Goal: Transaction & Acquisition: Purchase product/service

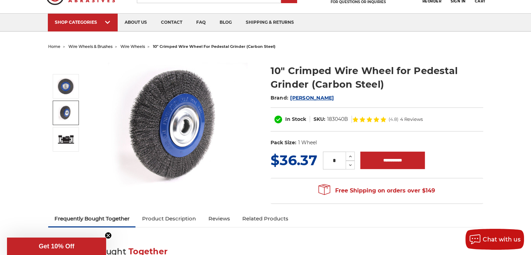
click at [74, 113] on link at bounding box center [66, 112] width 26 height 24
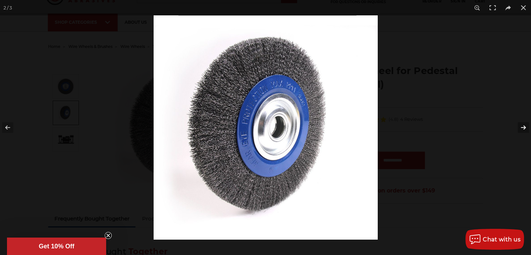
click at [525, 128] on button at bounding box center [518, 127] width 24 height 35
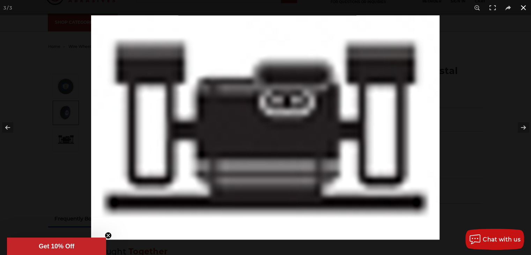
click at [526, 8] on button at bounding box center [522, 7] width 15 height 15
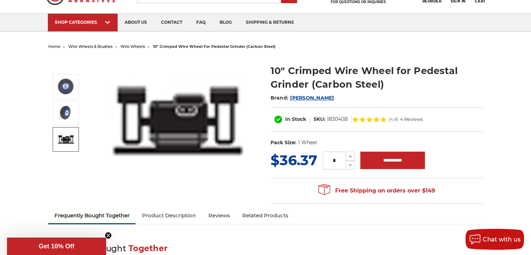
click at [75, 135] on link at bounding box center [66, 139] width 26 height 24
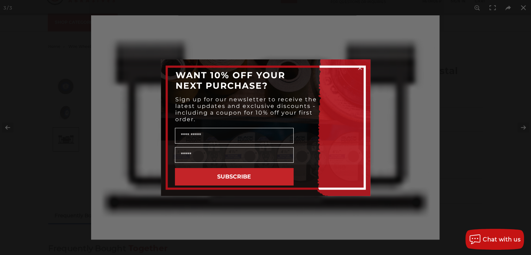
click at [525, 7] on div "Close dialog WANT 10% OFF YOUR NEXT PURCHASE? Sign up for our newsletter to rec…" at bounding box center [265, 127] width 531 height 255
click at [361, 67] on circle "Close dialog" at bounding box center [359, 68] width 7 height 7
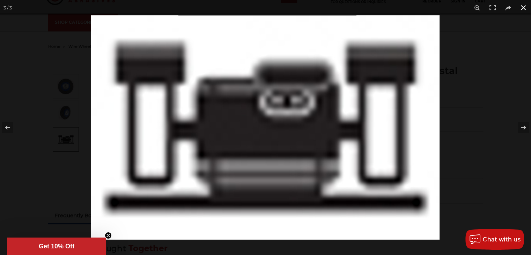
click at [521, 8] on button at bounding box center [522, 7] width 15 height 15
